Goal: Contribute content: Add original content to the website for others to see

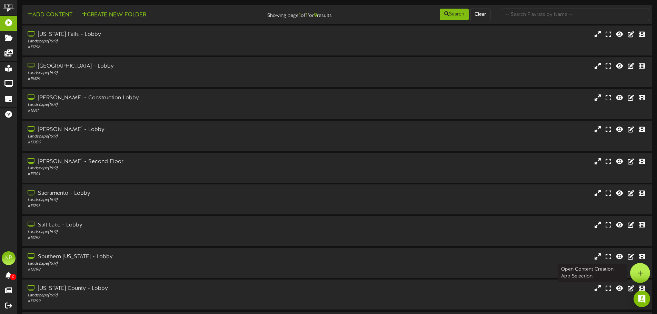
click at [643, 271] on icon at bounding box center [641, 273] width 6 height 6
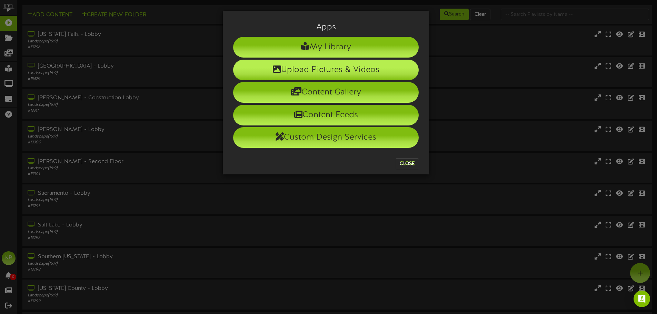
click at [290, 67] on li "Upload Pictures & Videos" at bounding box center [326, 70] width 186 height 21
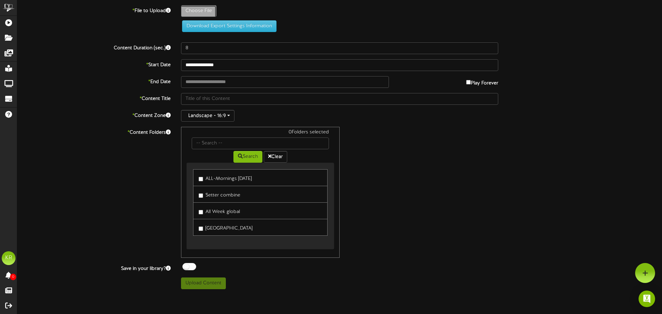
type input "**********"
type input "INSTALLS10-15"
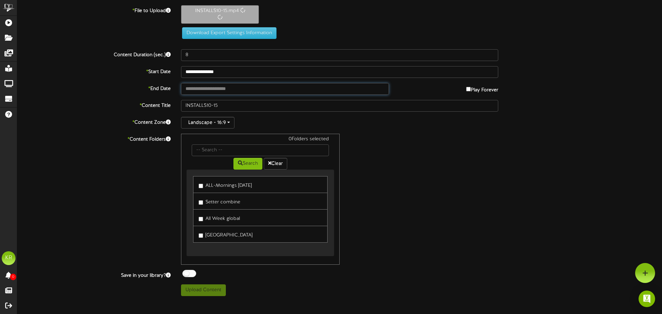
click at [202, 90] on input "text" at bounding box center [285, 89] width 208 height 12
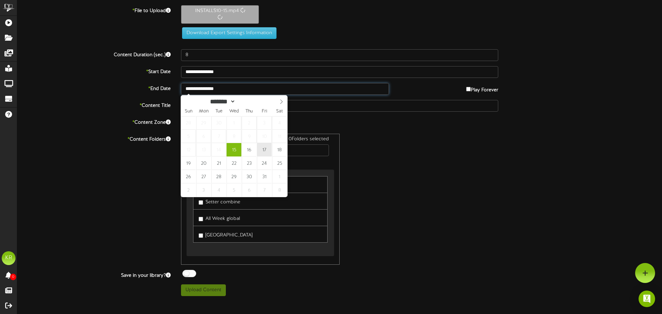
type input "**********"
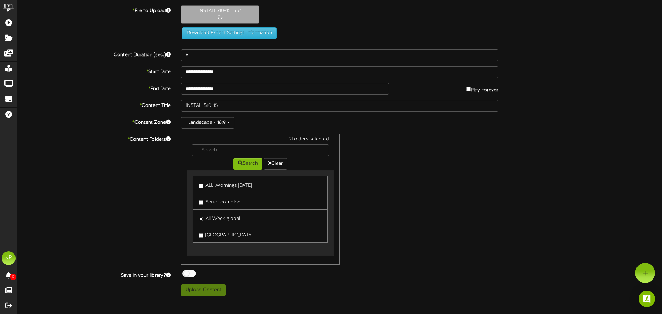
type input "10"
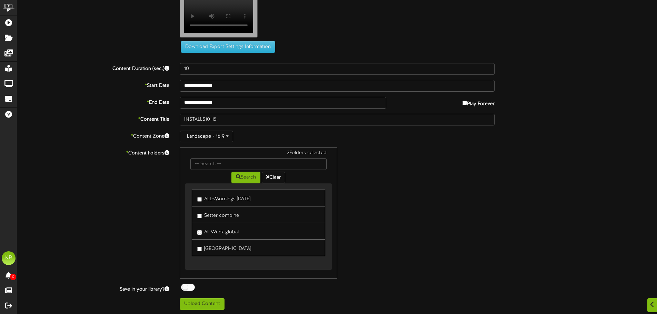
scroll to position [21, 0]
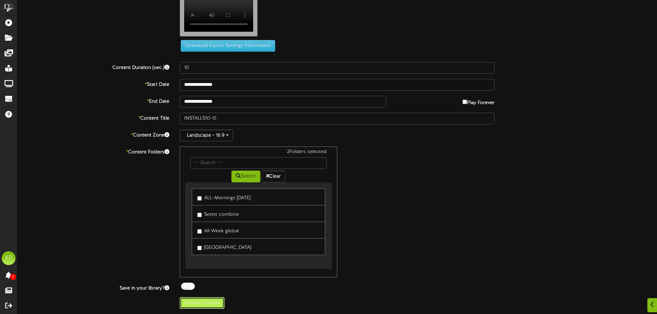
click at [218, 306] on button "Upload Content" at bounding box center [202, 303] width 45 height 12
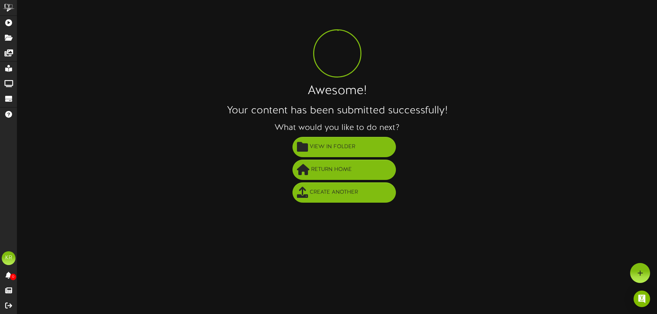
scroll to position [0, 0]
click at [341, 147] on span "View in Folder" at bounding box center [335, 146] width 49 height 11
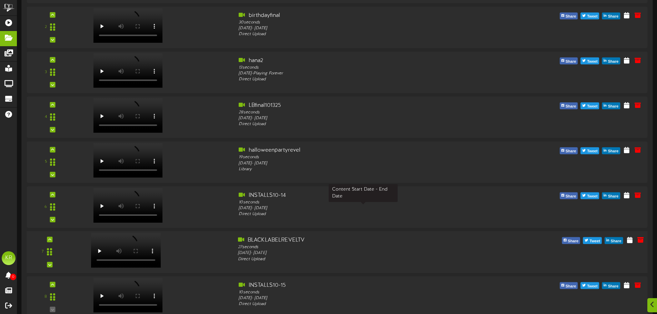
scroll to position [173, 0]
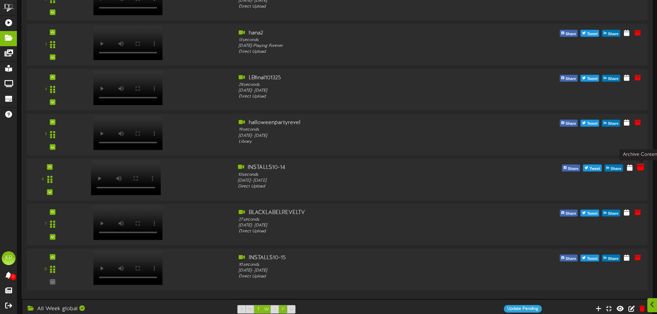
click at [641, 170] on icon at bounding box center [641, 168] width 8 height 8
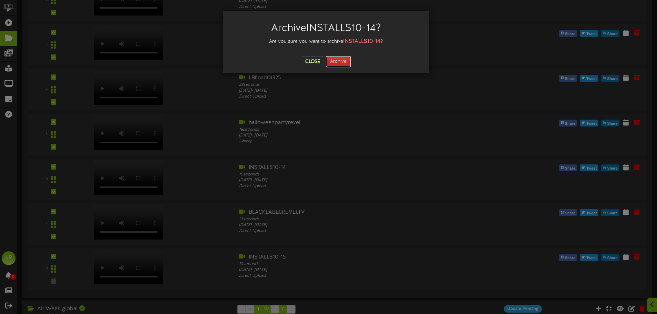
click at [351, 64] on button "Archive" at bounding box center [339, 62] width 26 height 12
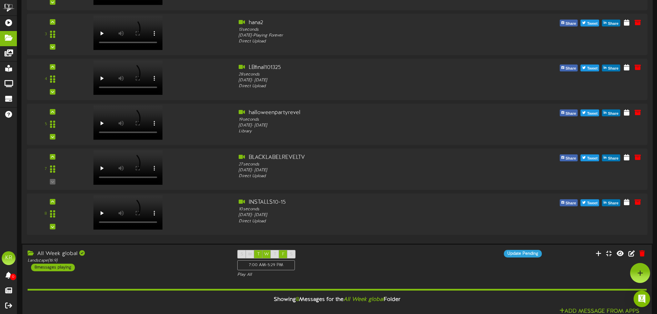
scroll to position [167, 0]
